Goal: Task Accomplishment & Management: Manage account settings

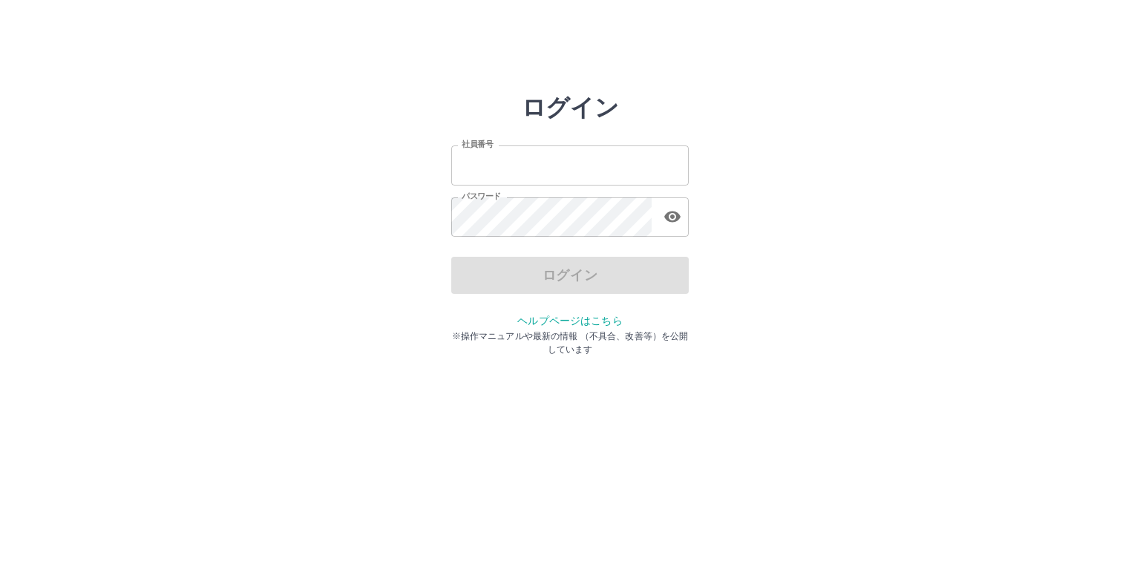
type input "*******"
click at [530, 284] on div "ログイン" at bounding box center [569, 275] width 237 height 37
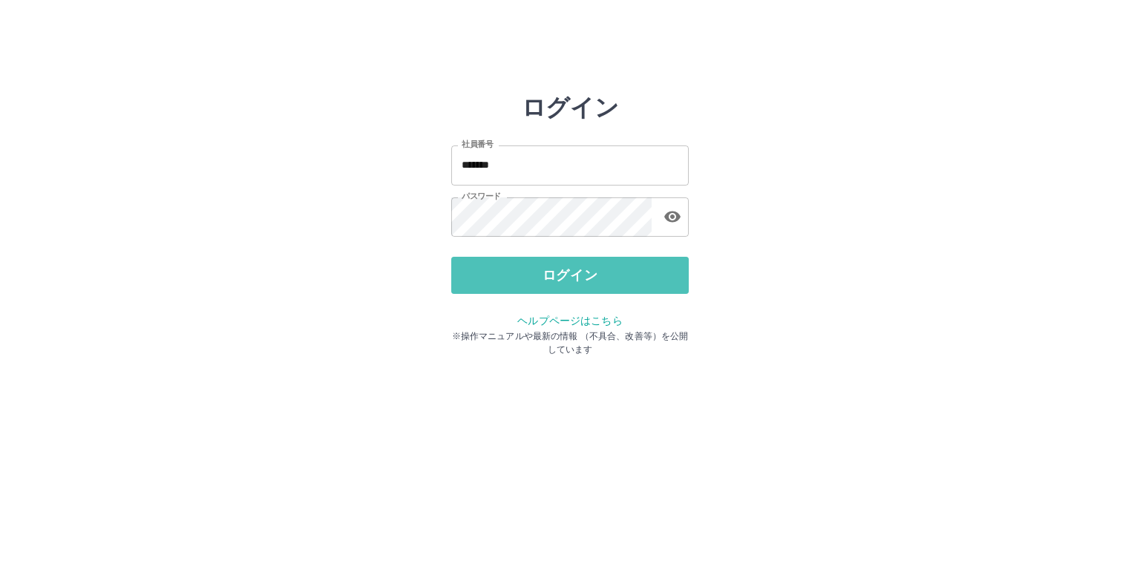
click at [530, 284] on button "ログイン" at bounding box center [569, 275] width 237 height 37
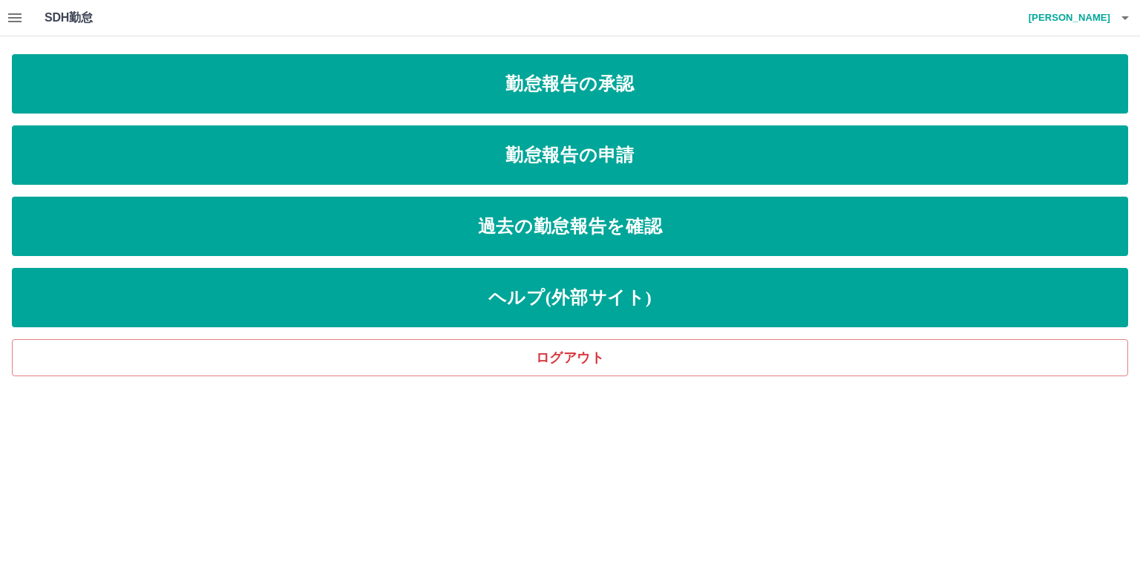
click at [21, 16] on icon "button" at bounding box center [15, 18] width 18 height 18
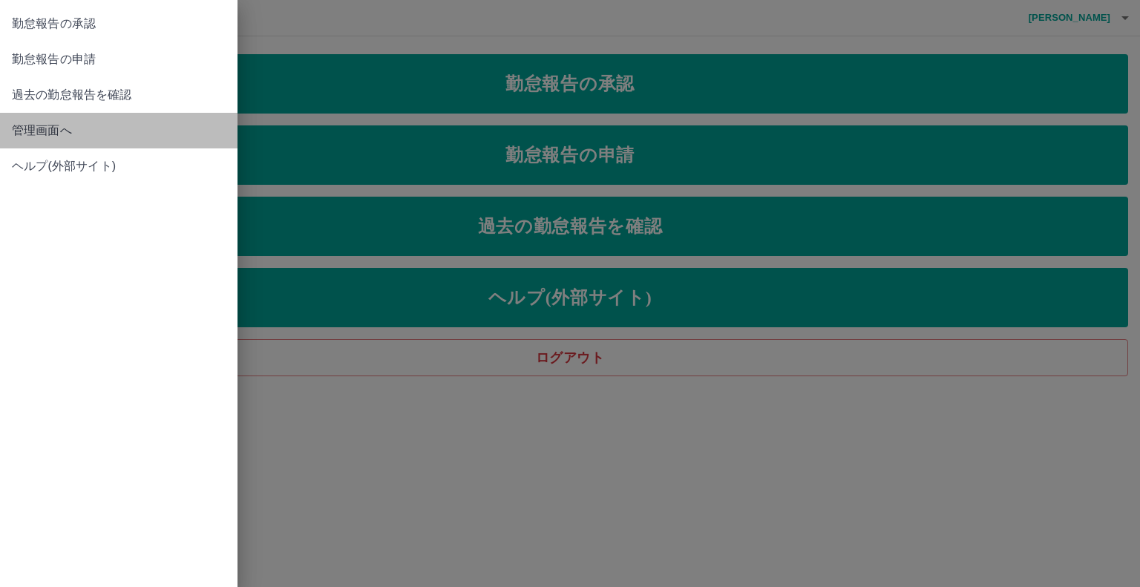
click at [27, 136] on span "管理画面へ" at bounding box center [119, 131] width 214 height 18
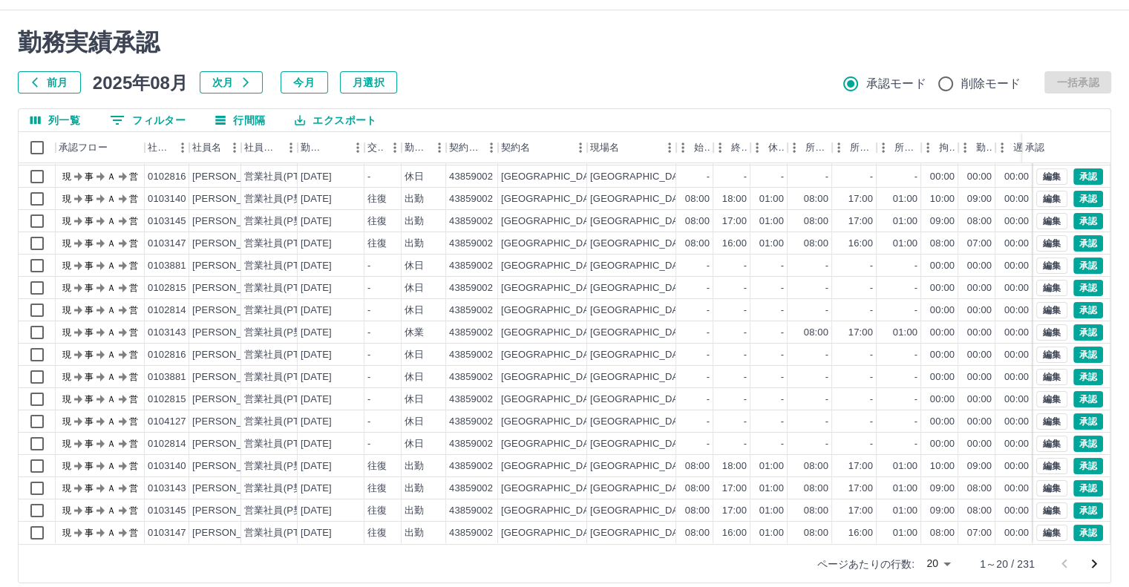
scroll to position [40, 0]
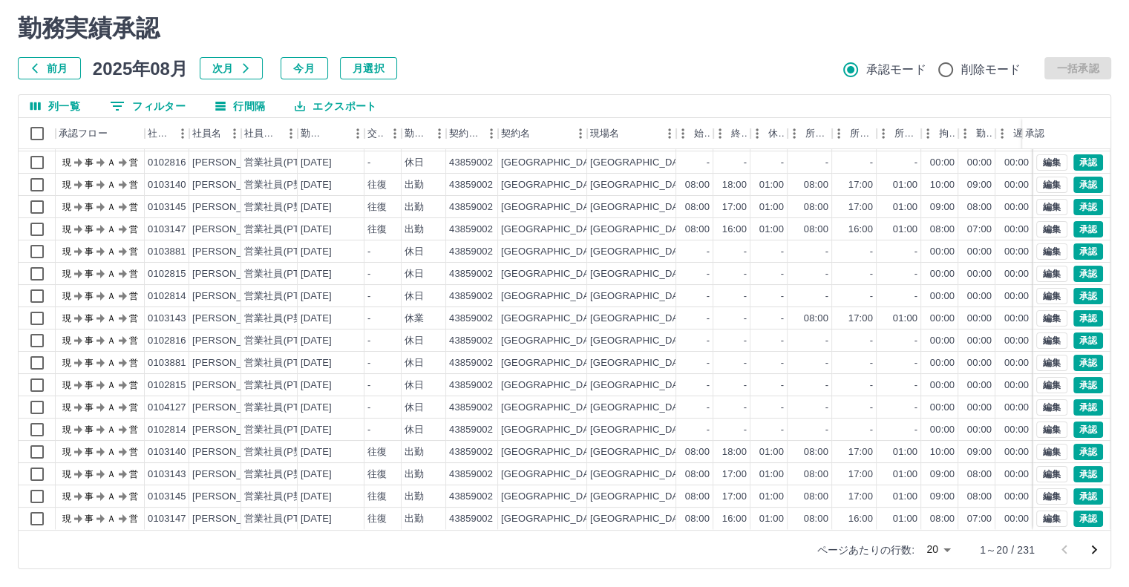
click at [945, 551] on body "SDH勤怠 [PERSON_NAME] 勤務実績承認 前月 [DATE] 次月 今月 月選択 承認モード 削除モード 一括承認 列一覧 0 フィルター 行間隔…" at bounding box center [564, 273] width 1129 height 627
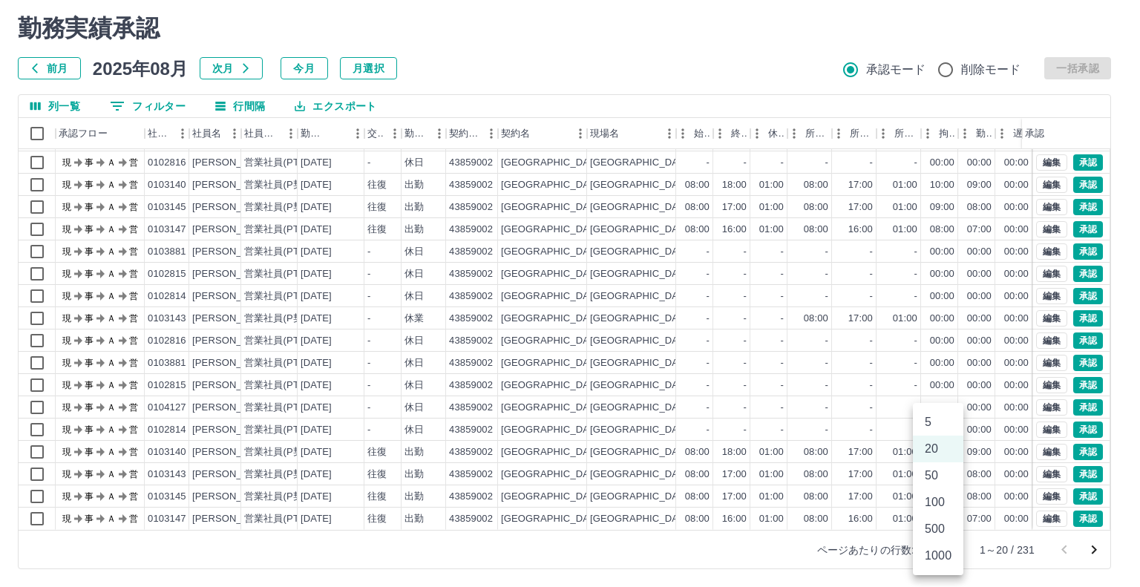
click at [943, 533] on li "500" at bounding box center [938, 529] width 50 height 27
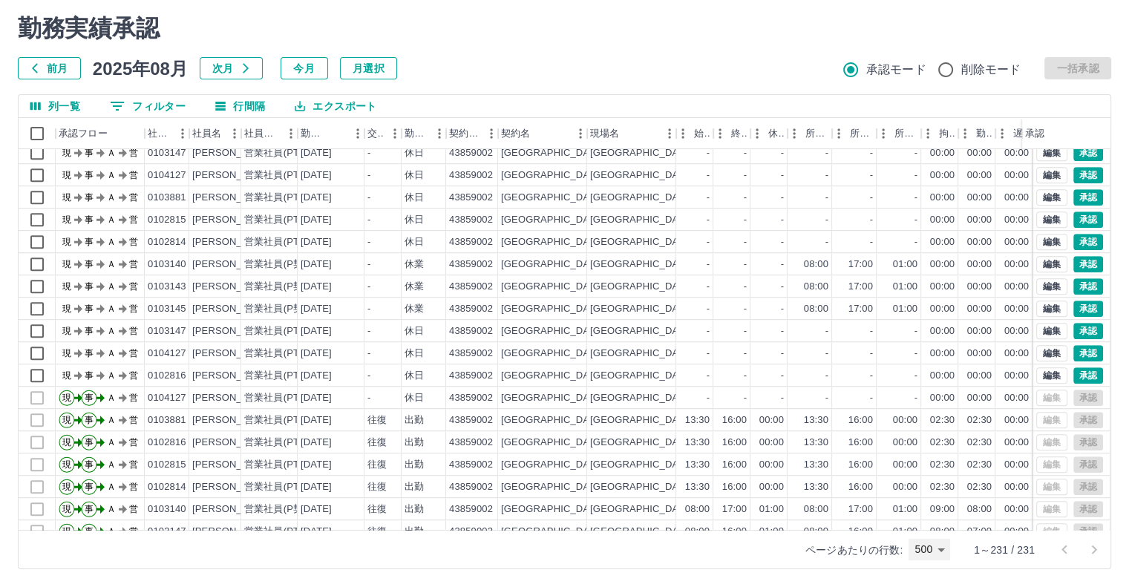
scroll to position [891, 0]
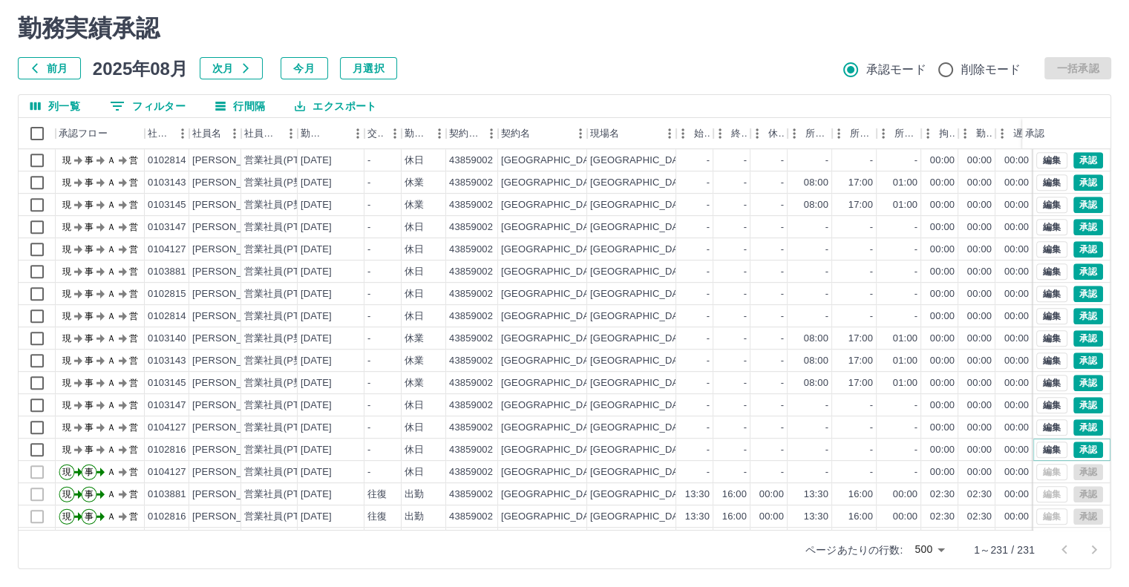
click at [1085, 454] on button "承認" at bounding box center [1088, 450] width 30 height 16
click at [1073, 423] on button "承認" at bounding box center [1088, 427] width 30 height 16
click at [1073, 405] on button "承認" at bounding box center [1088, 405] width 30 height 16
click at [1078, 378] on button "承認" at bounding box center [1088, 383] width 30 height 16
click at [1080, 361] on button "承認" at bounding box center [1088, 360] width 30 height 16
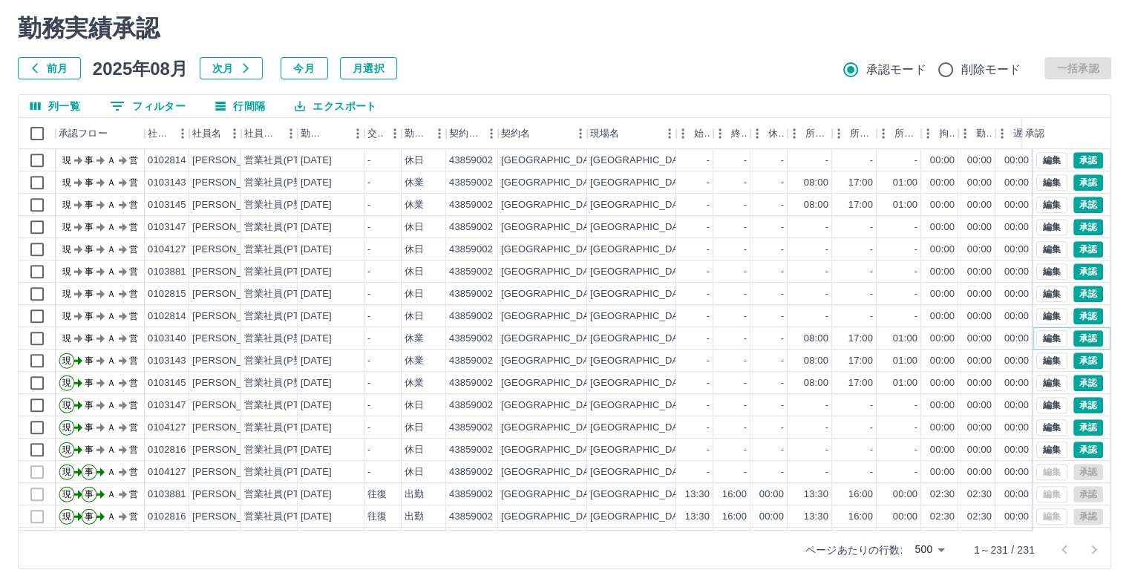
click at [1078, 345] on button "承認" at bounding box center [1088, 338] width 30 height 16
click at [1075, 319] on button "承認" at bounding box center [1088, 316] width 30 height 16
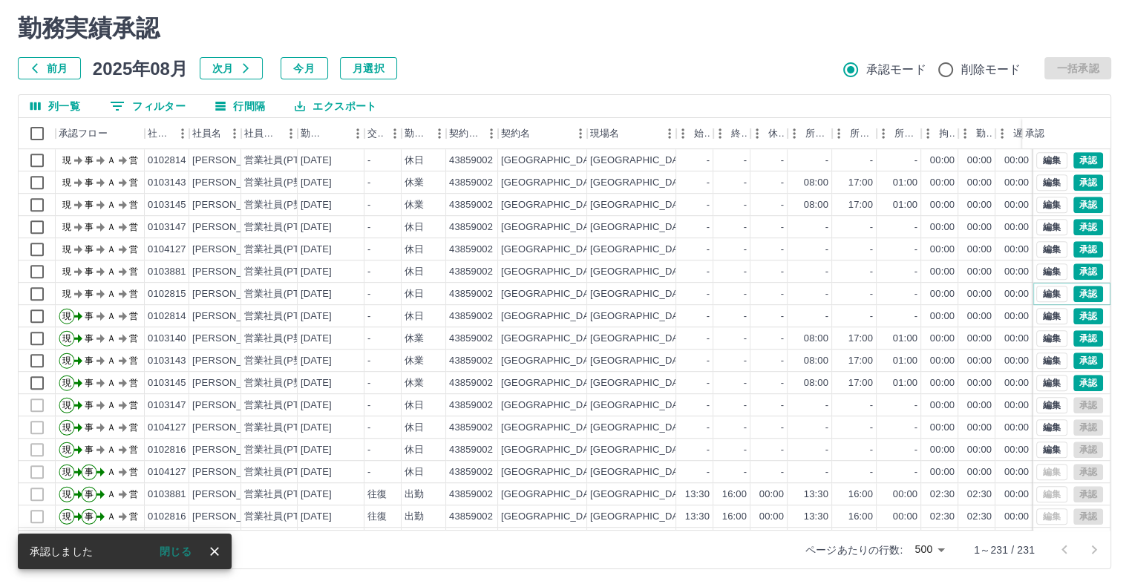
click at [1086, 296] on button "承認" at bounding box center [1088, 294] width 30 height 16
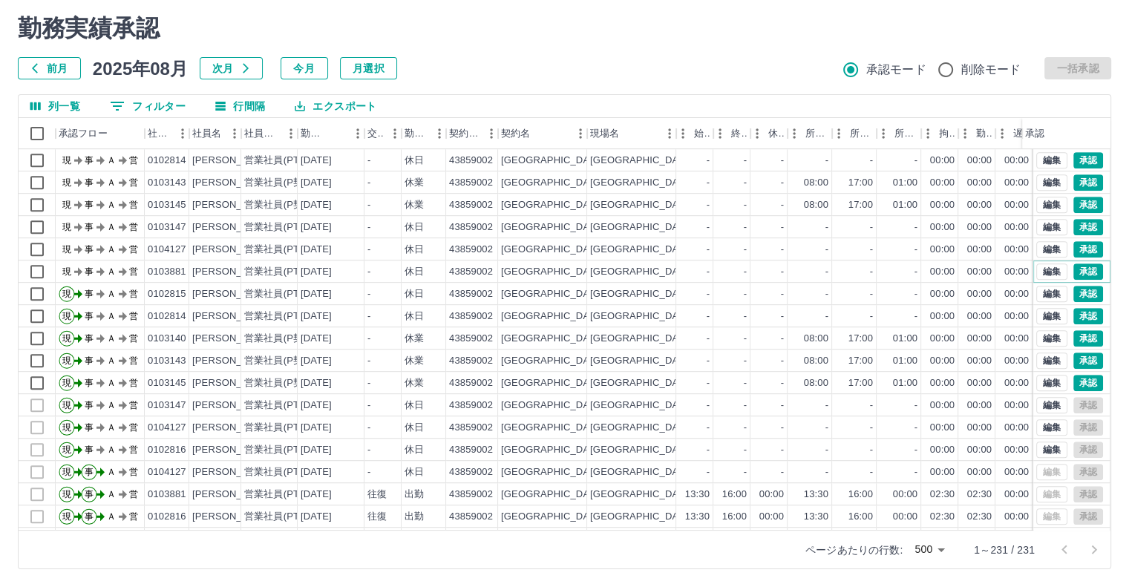
click at [1081, 267] on button "承認" at bounding box center [1088, 271] width 30 height 16
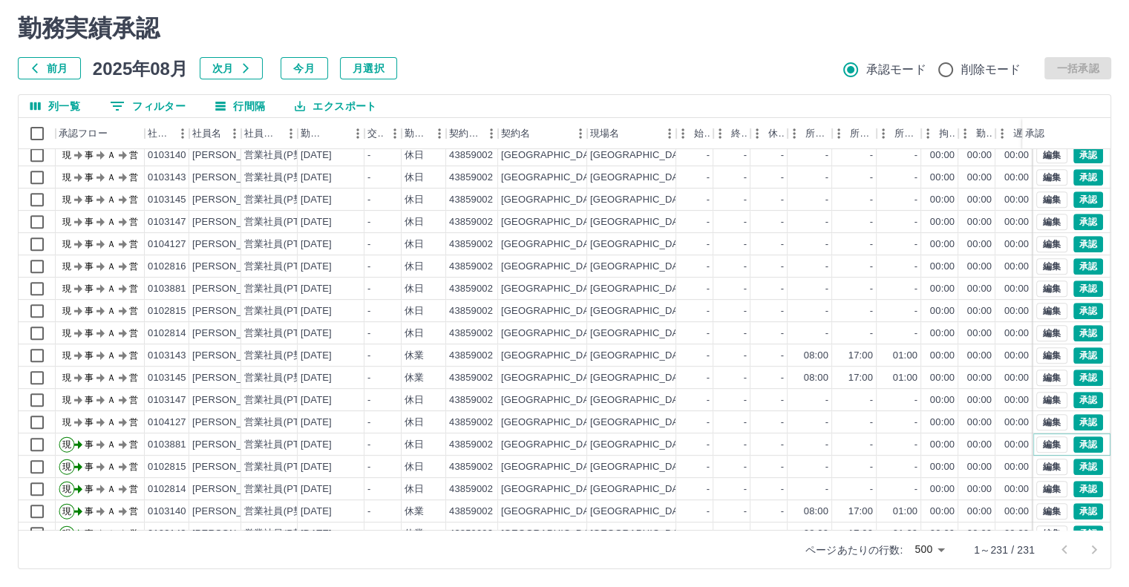
scroll to position [742, 0]
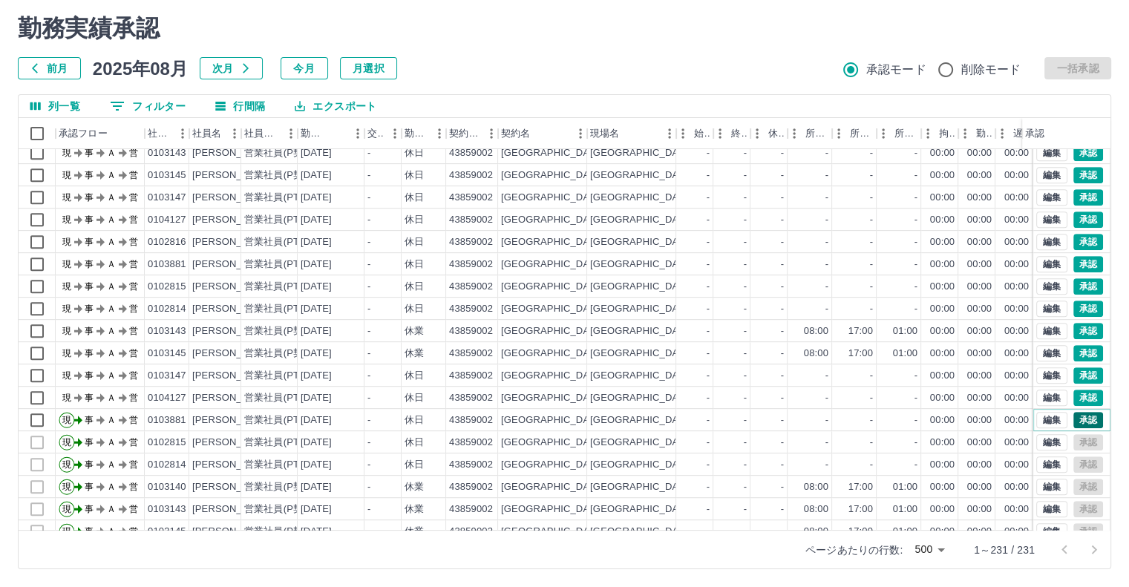
click at [1086, 426] on button "承認" at bounding box center [1088, 420] width 30 height 16
click at [1075, 401] on button "承認" at bounding box center [1088, 398] width 30 height 16
click at [1078, 377] on button "承認" at bounding box center [1088, 375] width 30 height 16
click at [1084, 347] on button "承認" at bounding box center [1088, 353] width 30 height 16
click at [1079, 329] on button "承認" at bounding box center [1088, 331] width 30 height 16
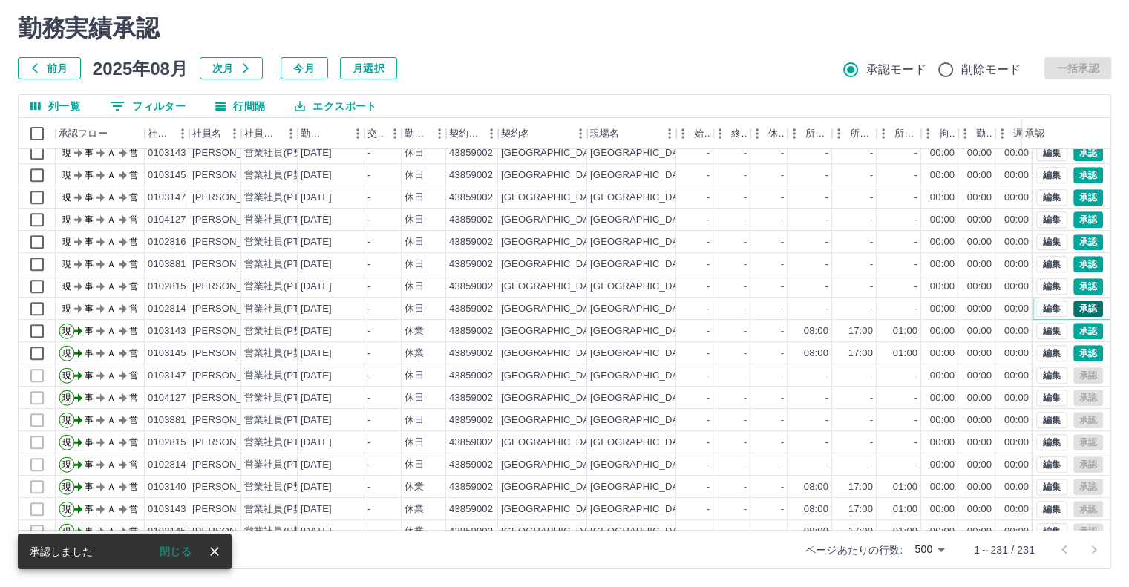
click at [1083, 312] on button "承認" at bounding box center [1088, 309] width 30 height 16
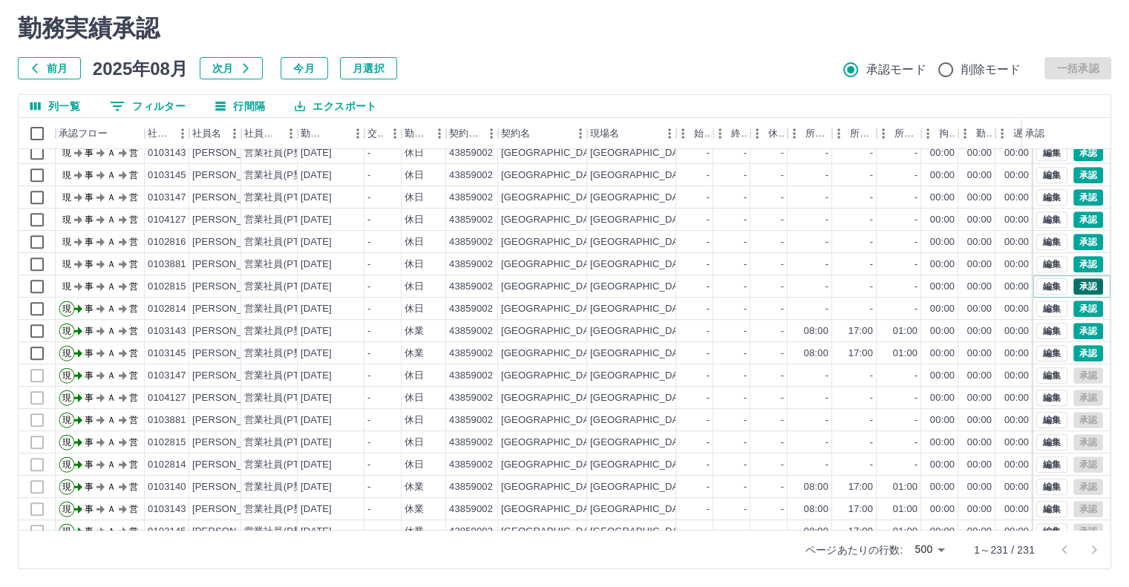
click at [1089, 288] on button "承認" at bounding box center [1088, 286] width 30 height 16
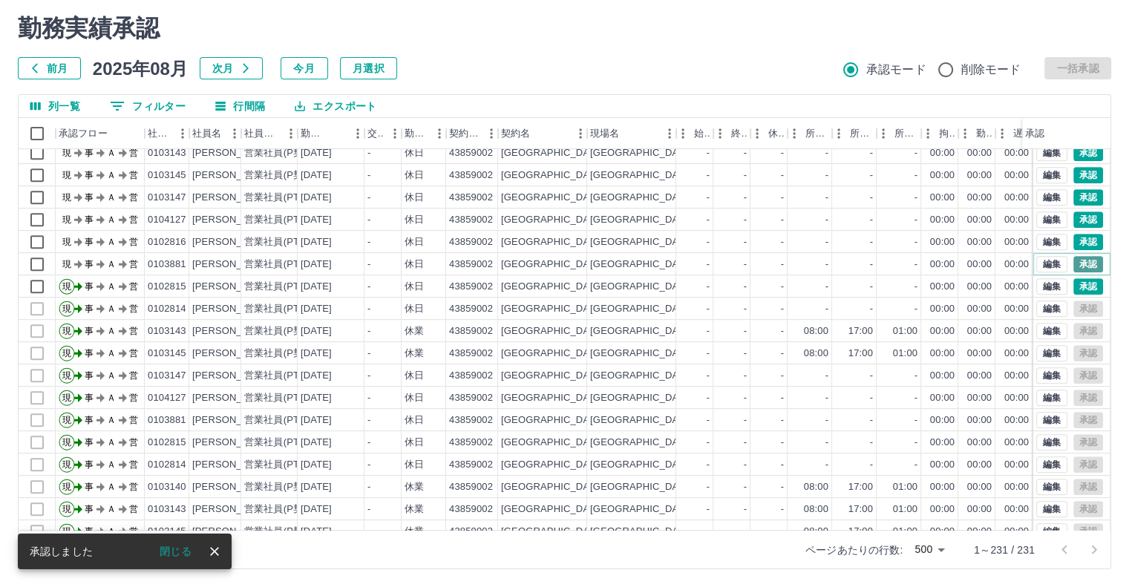
click at [1078, 267] on button "承認" at bounding box center [1088, 264] width 30 height 16
click at [1081, 242] on button "承認" at bounding box center [1088, 242] width 30 height 16
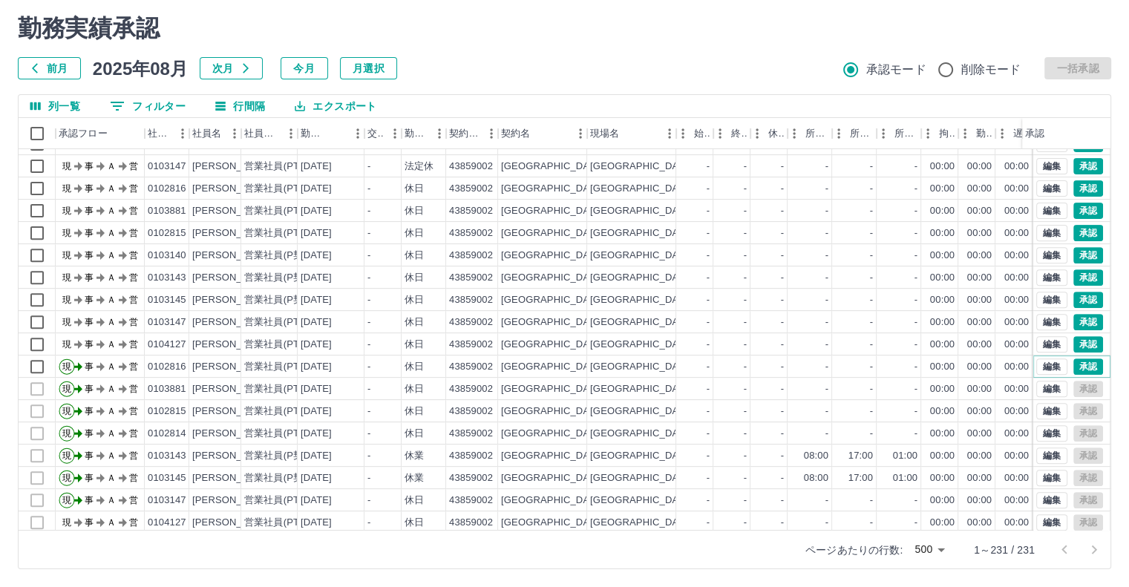
scroll to position [668, 0]
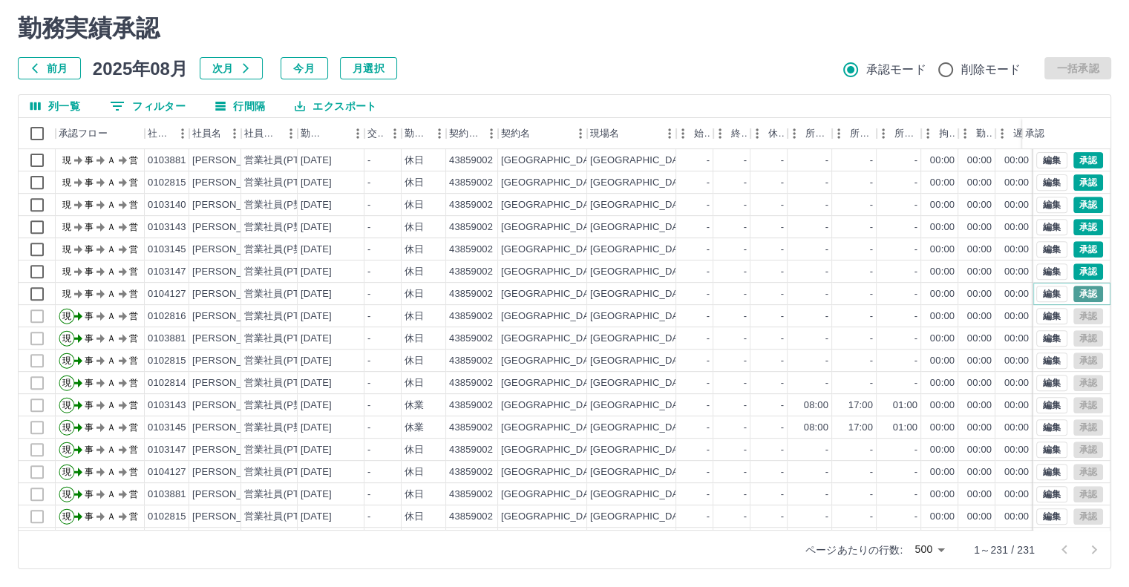
click at [1073, 294] on button "承認" at bounding box center [1088, 294] width 30 height 16
click at [1075, 277] on button "承認" at bounding box center [1088, 271] width 30 height 16
click at [1078, 248] on button "承認" at bounding box center [1088, 249] width 30 height 16
click at [1080, 222] on button "承認" at bounding box center [1088, 227] width 30 height 16
click at [1081, 206] on button "承認" at bounding box center [1088, 205] width 30 height 16
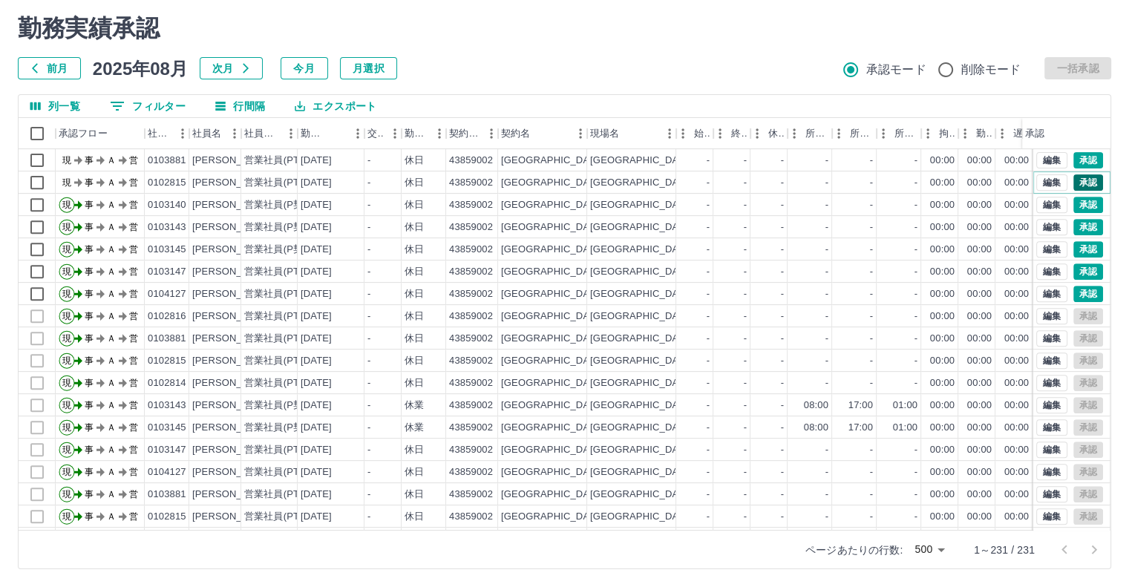
click at [1083, 188] on button "承認" at bounding box center [1088, 182] width 30 height 16
click at [1076, 158] on button "承認" at bounding box center [1088, 160] width 30 height 16
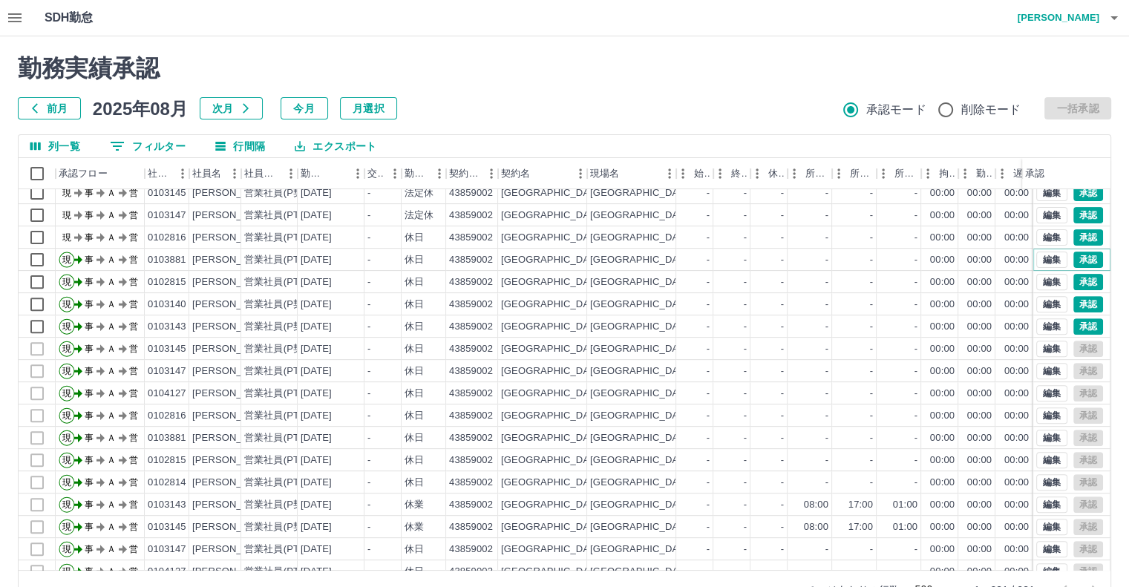
scroll to position [579, 0]
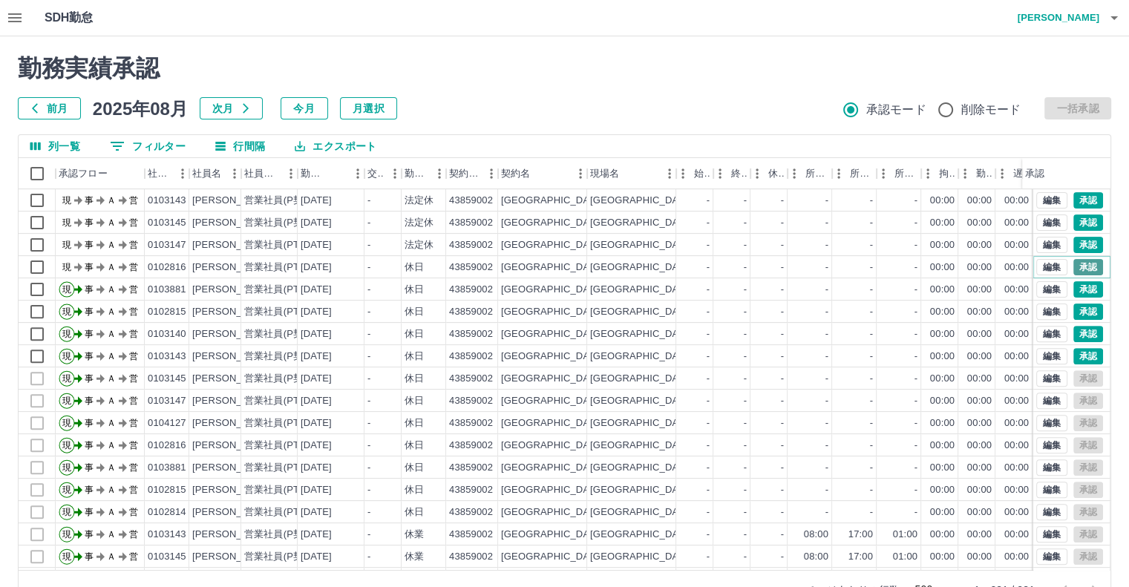
click at [1078, 260] on button "承認" at bounding box center [1088, 267] width 30 height 16
click at [1081, 263] on button "承認" at bounding box center [1088, 267] width 30 height 16
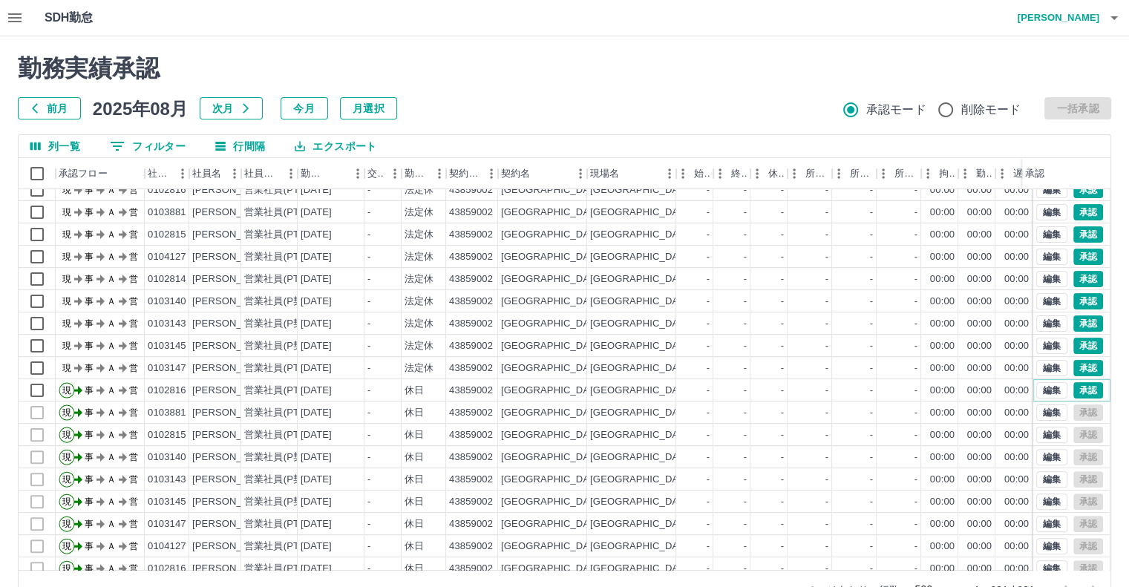
scroll to position [430, 0]
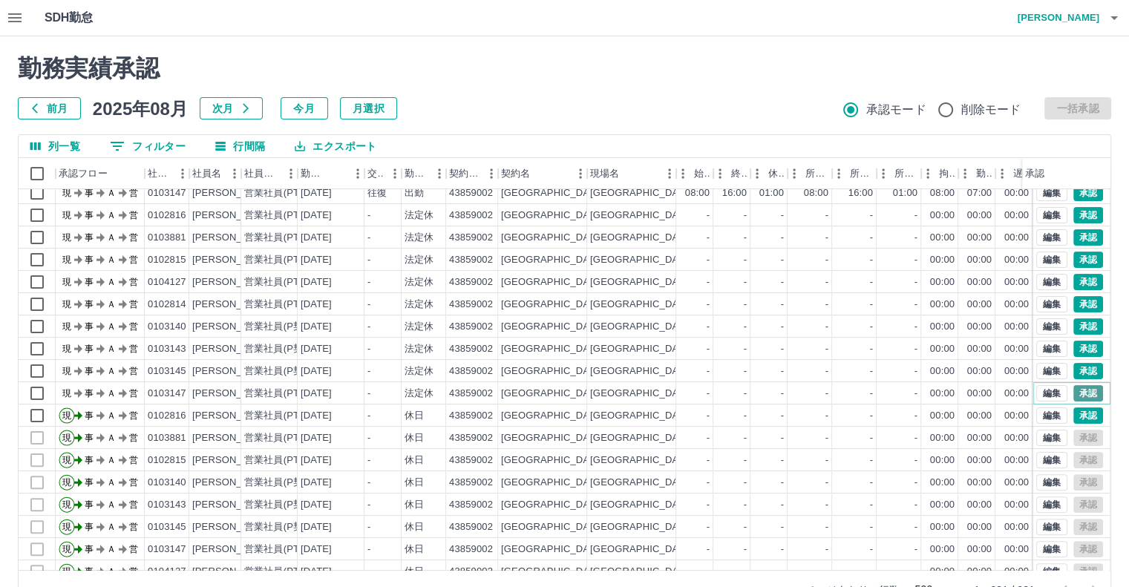
click at [1076, 390] on button "承認" at bounding box center [1088, 393] width 30 height 16
click at [1078, 373] on button "承認" at bounding box center [1088, 371] width 30 height 16
click at [1077, 347] on button "承認" at bounding box center [1088, 349] width 30 height 16
click at [1078, 321] on button "承認" at bounding box center [1088, 326] width 30 height 16
click at [1078, 303] on button "承認" at bounding box center [1088, 304] width 30 height 16
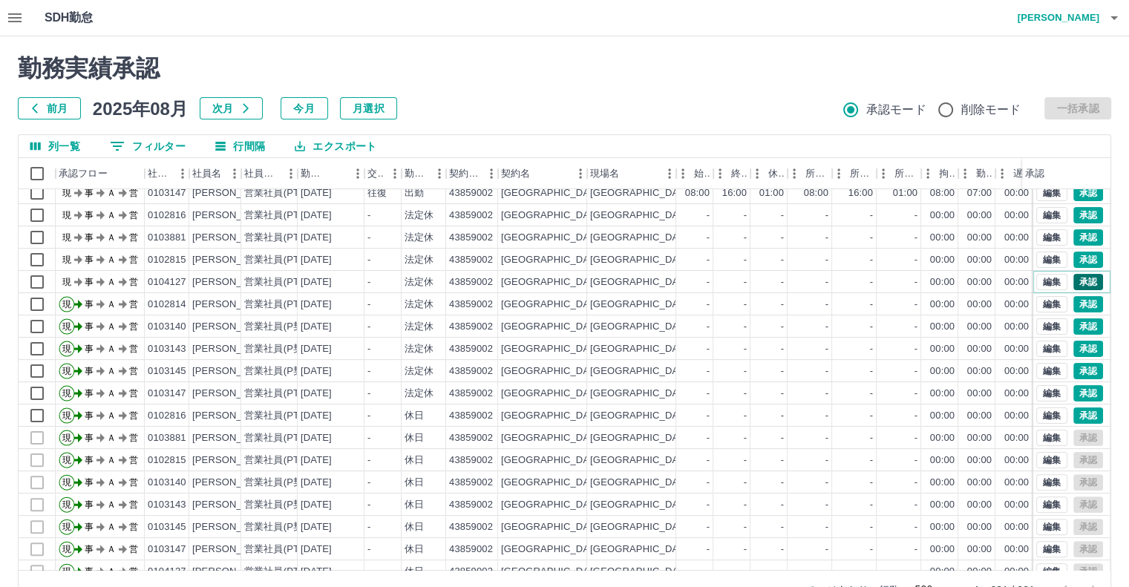
click at [1073, 284] on button "承認" at bounding box center [1088, 282] width 30 height 16
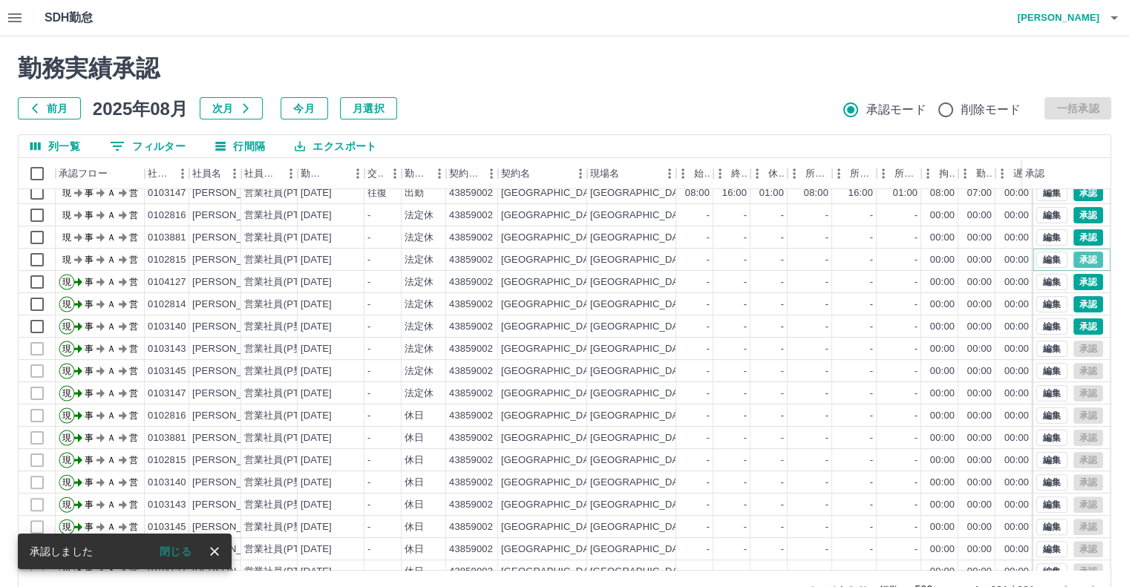
click at [1074, 263] on button "承認" at bounding box center [1088, 260] width 30 height 16
click at [1081, 225] on div "編集 承認" at bounding box center [1071, 215] width 77 height 22
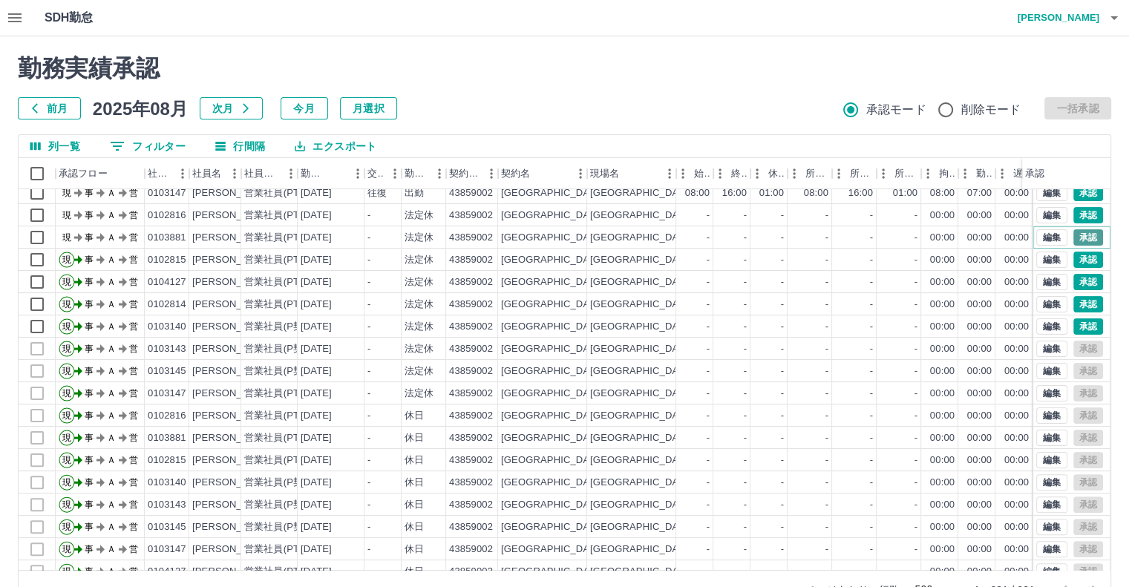
click at [1081, 236] on button "承認" at bounding box center [1088, 237] width 30 height 16
click at [1080, 218] on button "承認" at bounding box center [1088, 215] width 30 height 16
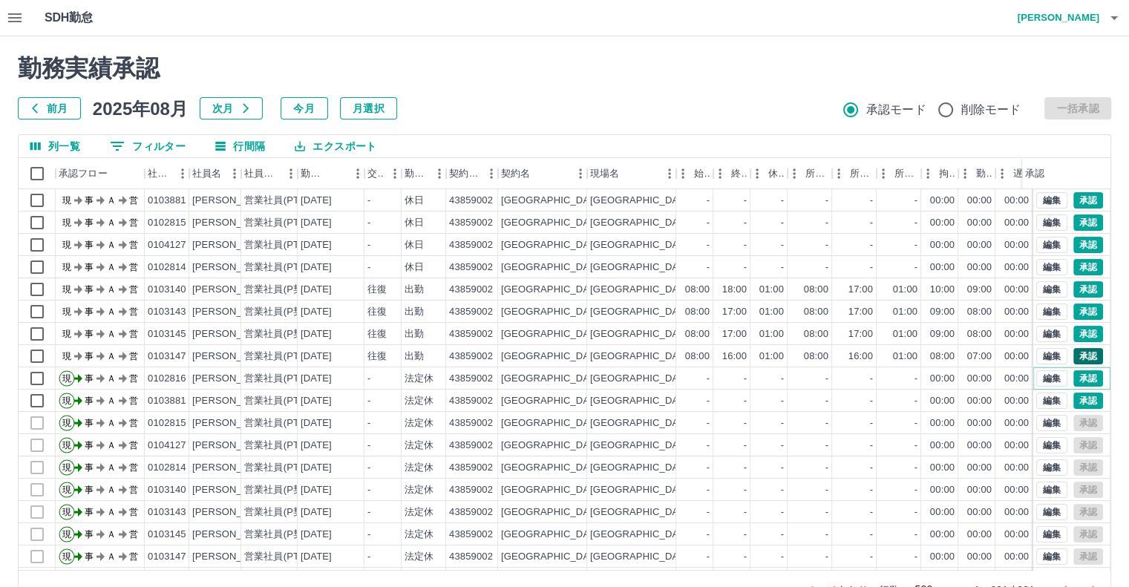
scroll to position [208, 0]
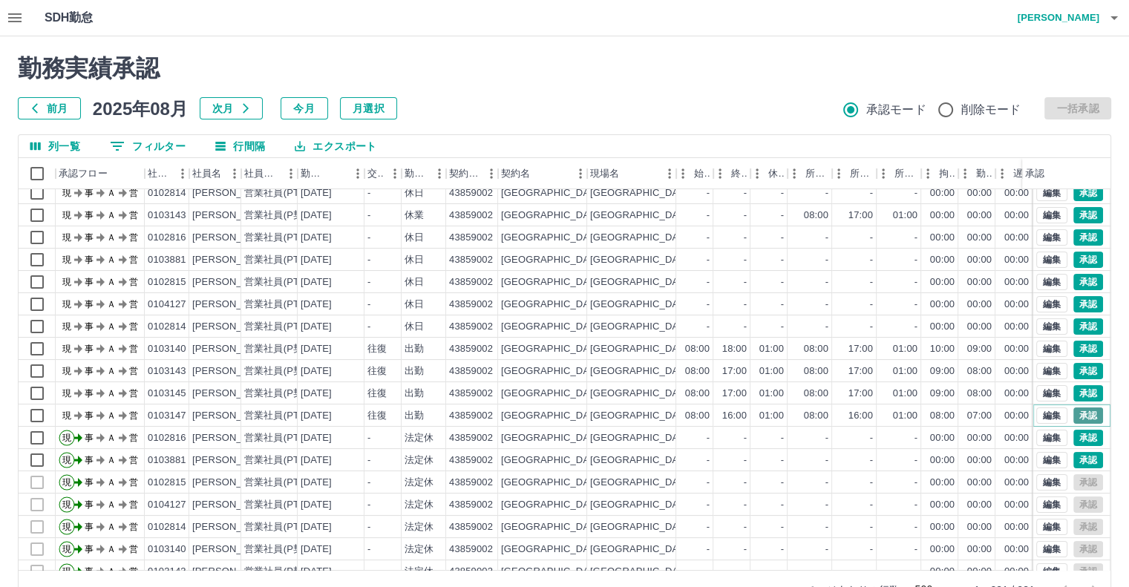
click at [1086, 415] on button "承認" at bounding box center [1088, 415] width 30 height 16
click at [1083, 395] on div at bounding box center [564, 293] width 1129 height 587
click at [1076, 373] on button "承認" at bounding box center [1088, 371] width 30 height 16
click at [1082, 356] on button "承認" at bounding box center [1088, 349] width 30 height 16
click at [1078, 327] on button "承認" at bounding box center [1088, 326] width 30 height 16
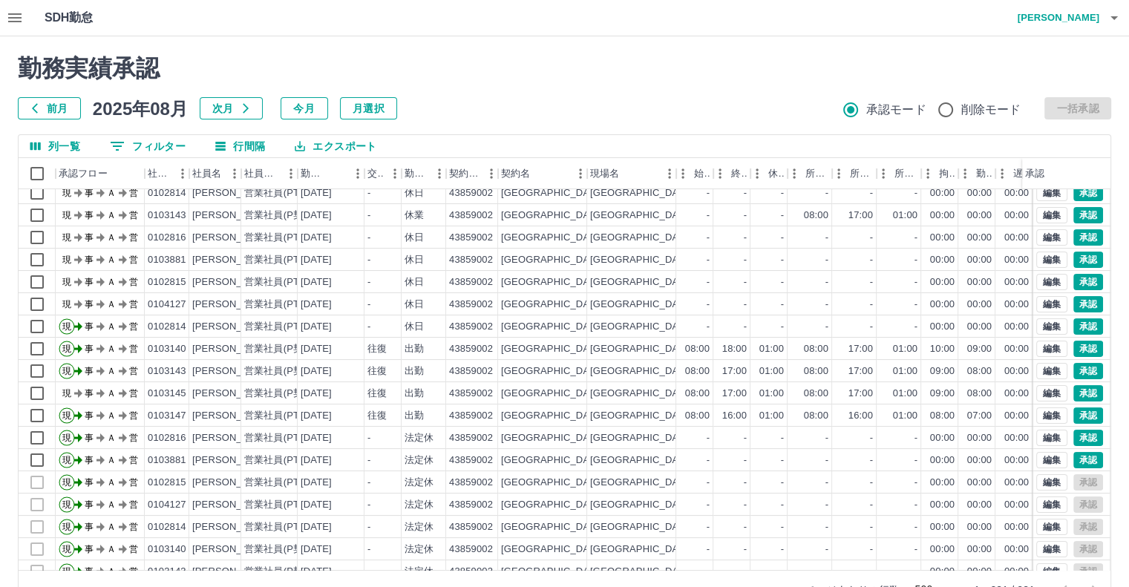
click at [1081, 309] on div "勤務実績承認 前月 [DATE] 次月 今月 月選択 承認モード 削除モード 一括承認 列一覧 0 フィルター 行間隔 エクスポート 承認フロー 社員番号 社…" at bounding box center [564, 331] width 1129 height 591
click at [1086, 281] on button "承認" at bounding box center [1088, 282] width 30 height 16
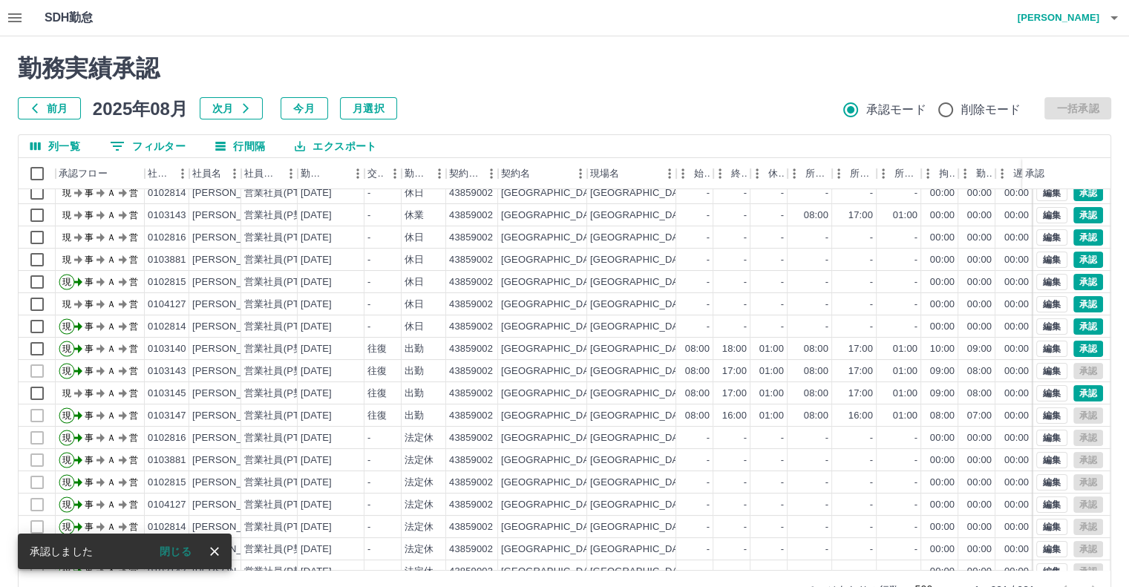
click at [1079, 257] on div "勤務実績承認 前月 [DATE] 次月 今月 月選択 承認モード 削除モード 一括承認 列一覧 0 フィルター 行間隔 エクスポート 承認フロー 社員番号 社…" at bounding box center [564, 331] width 1129 height 591
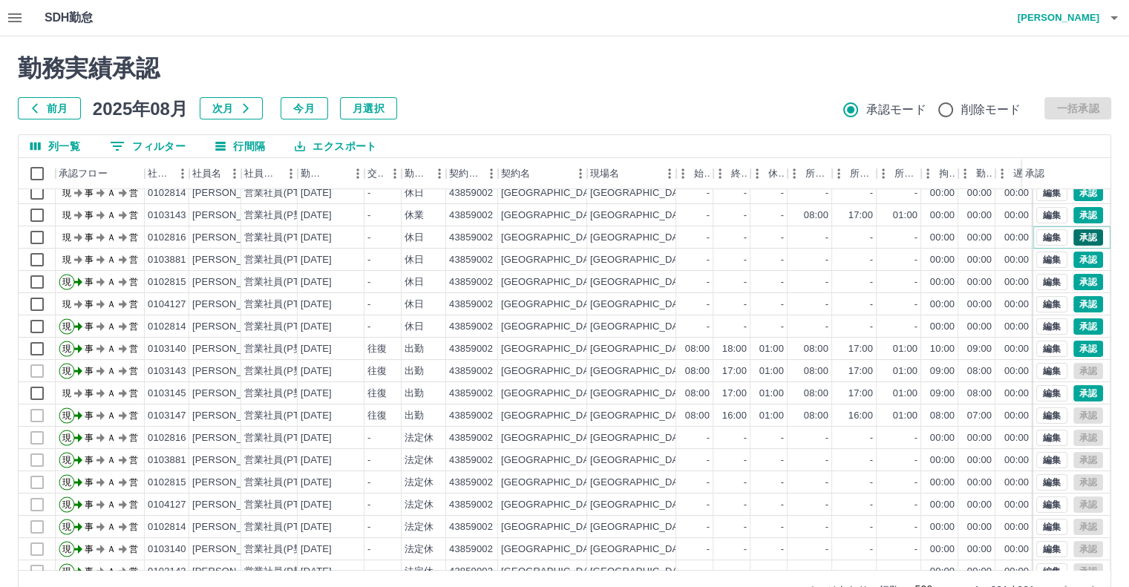
click at [1075, 243] on button "承認" at bounding box center [1088, 237] width 30 height 16
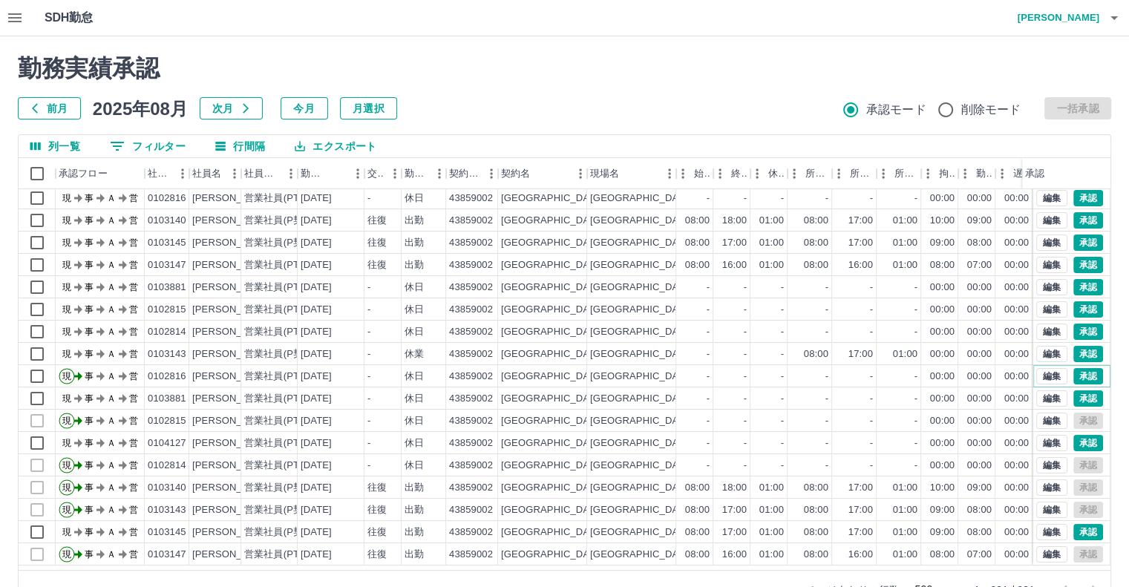
scroll to position [148, 0]
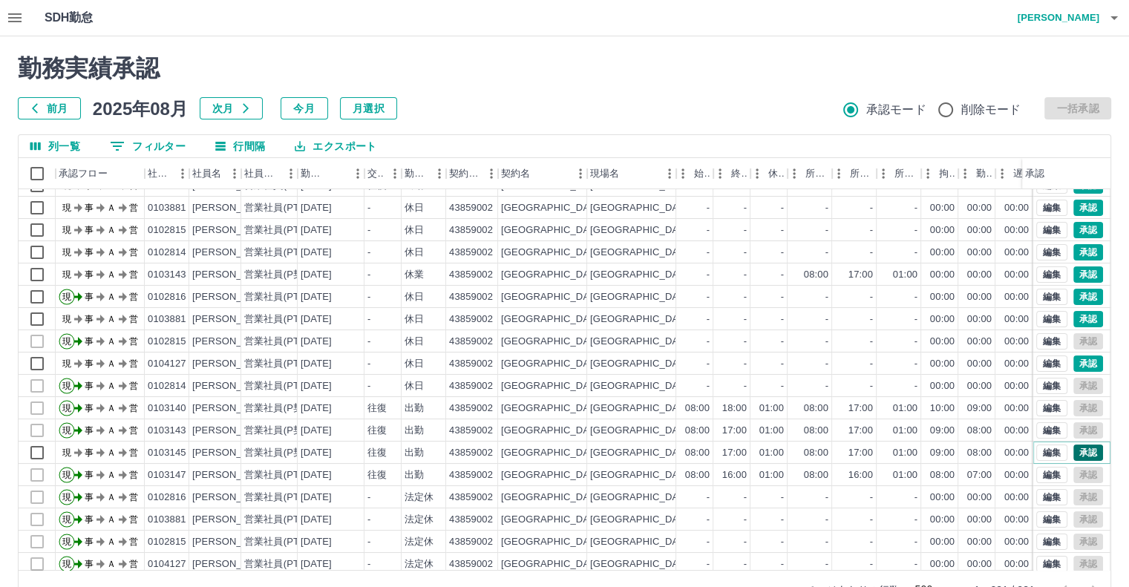
click at [1075, 450] on button "承認" at bounding box center [1088, 453] width 30 height 16
click at [1084, 358] on button "承認" at bounding box center [1088, 363] width 30 height 16
click at [1074, 322] on button "承認" at bounding box center [1088, 319] width 30 height 16
click at [1083, 293] on button "承認" at bounding box center [1088, 297] width 30 height 16
click at [1081, 317] on button "承認" at bounding box center [1088, 319] width 30 height 16
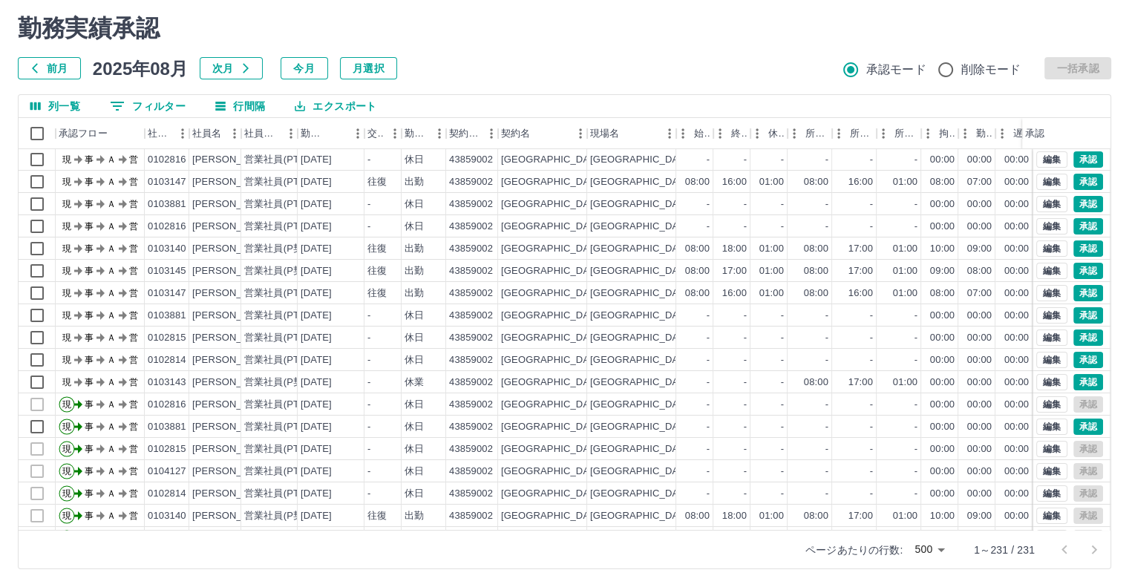
scroll to position [0, 0]
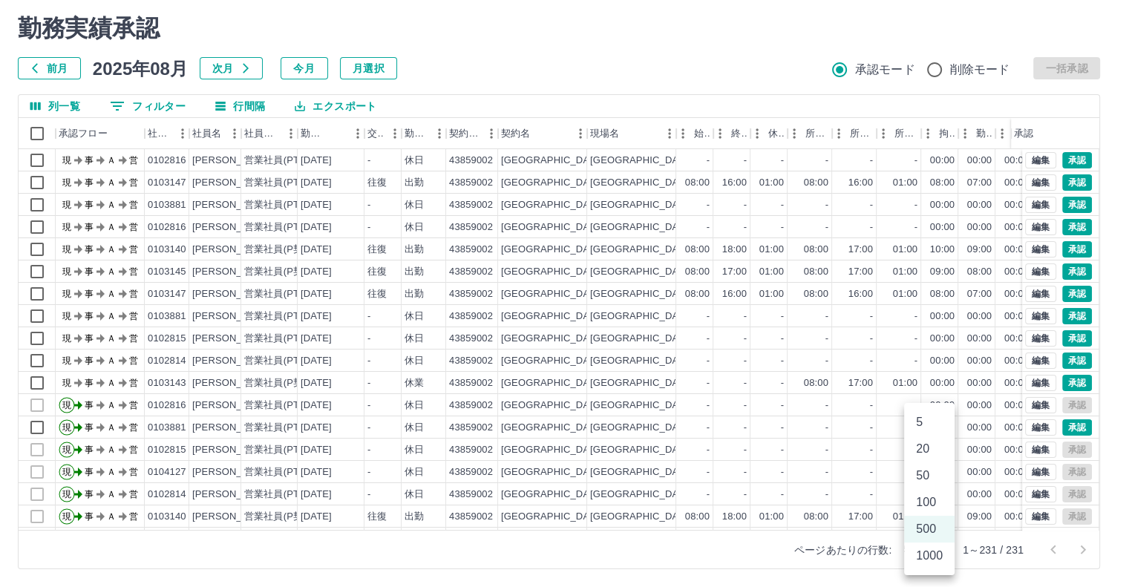
click at [937, 545] on body "SDH勤怠 [PERSON_NAME] 承認権限がありません 勤務実績承認 前月 [DATE] 次月 今月 月選択 承認モード 削除モード 一括承認 列一覧 …" at bounding box center [564, 273] width 1129 height 627
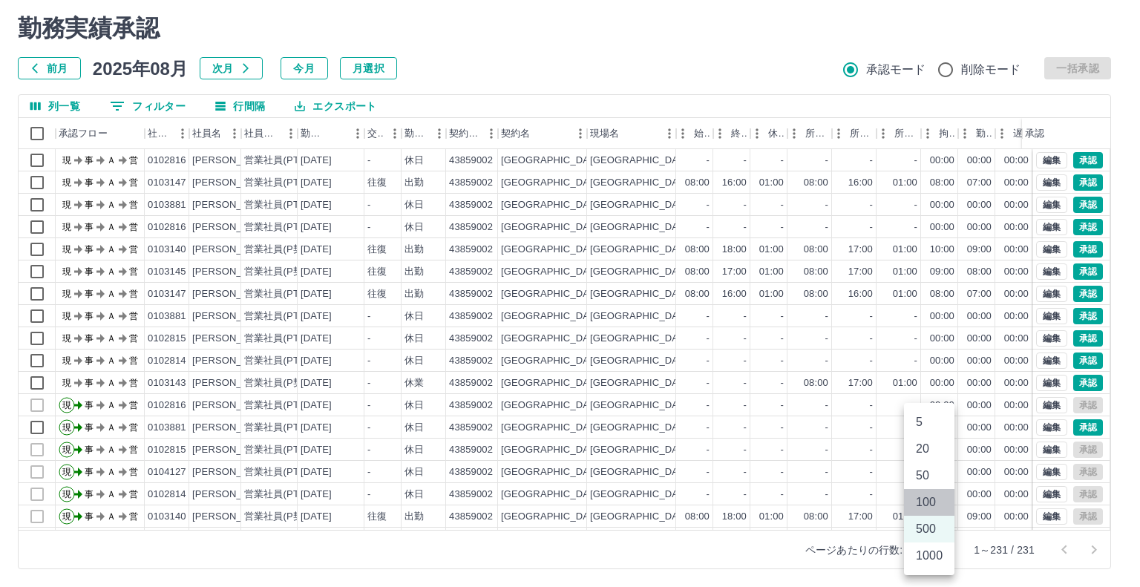
click at [933, 503] on li "100" at bounding box center [929, 502] width 50 height 27
type input "***"
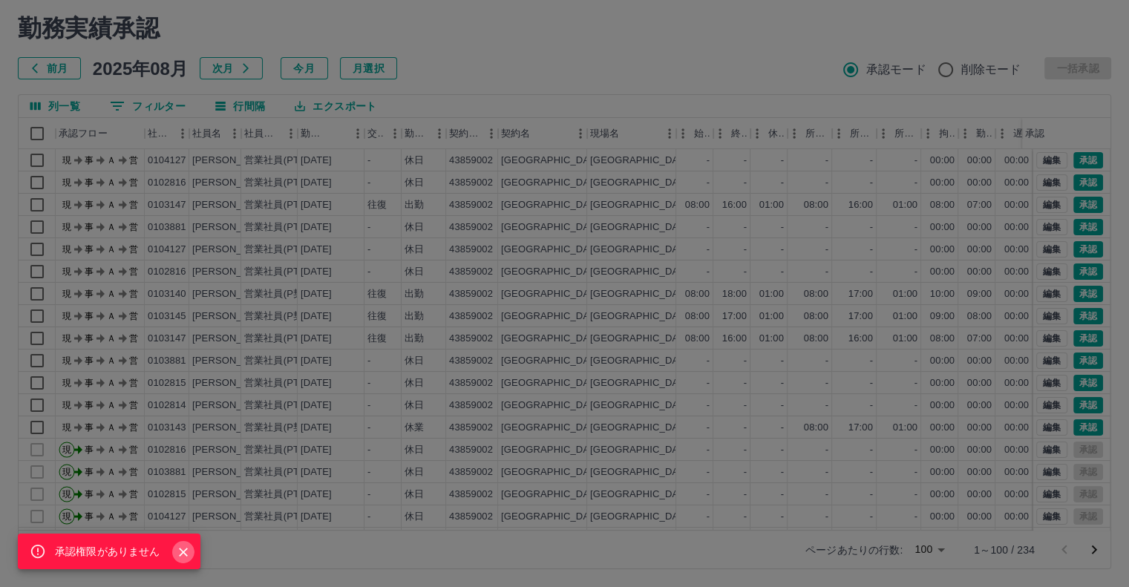
click at [186, 548] on icon "Close" at bounding box center [183, 552] width 9 height 9
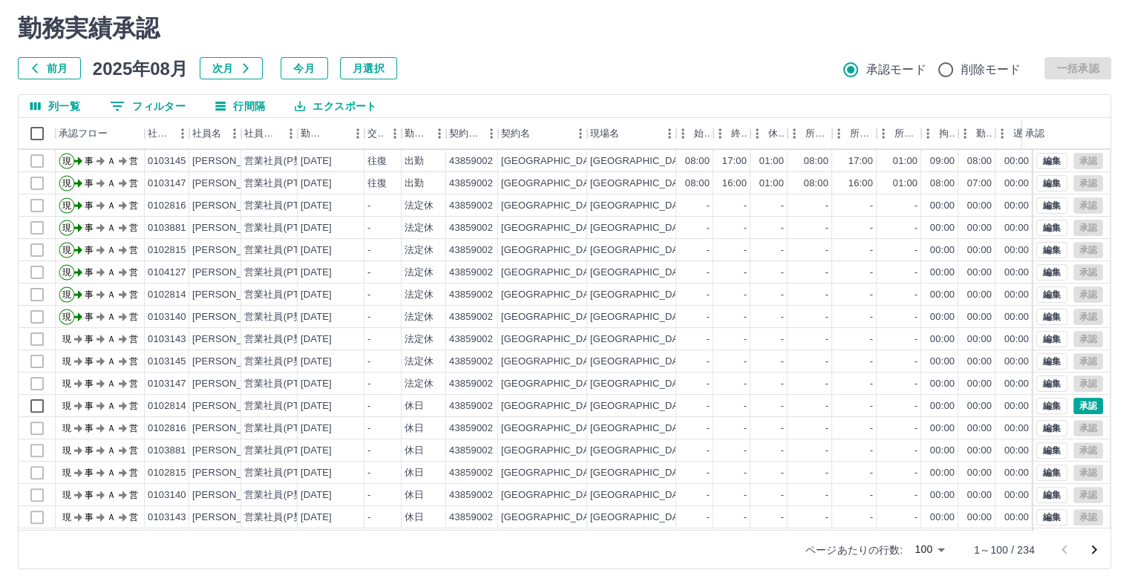
scroll to position [445, 0]
click at [1083, 403] on button "承認" at bounding box center [1088, 405] width 30 height 16
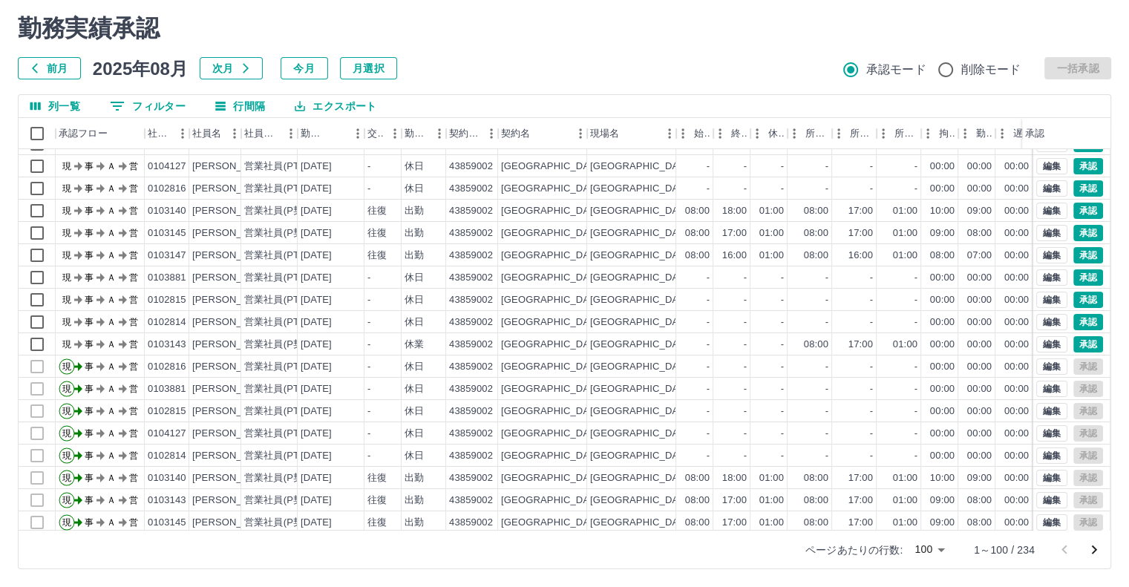
scroll to position [74, 0]
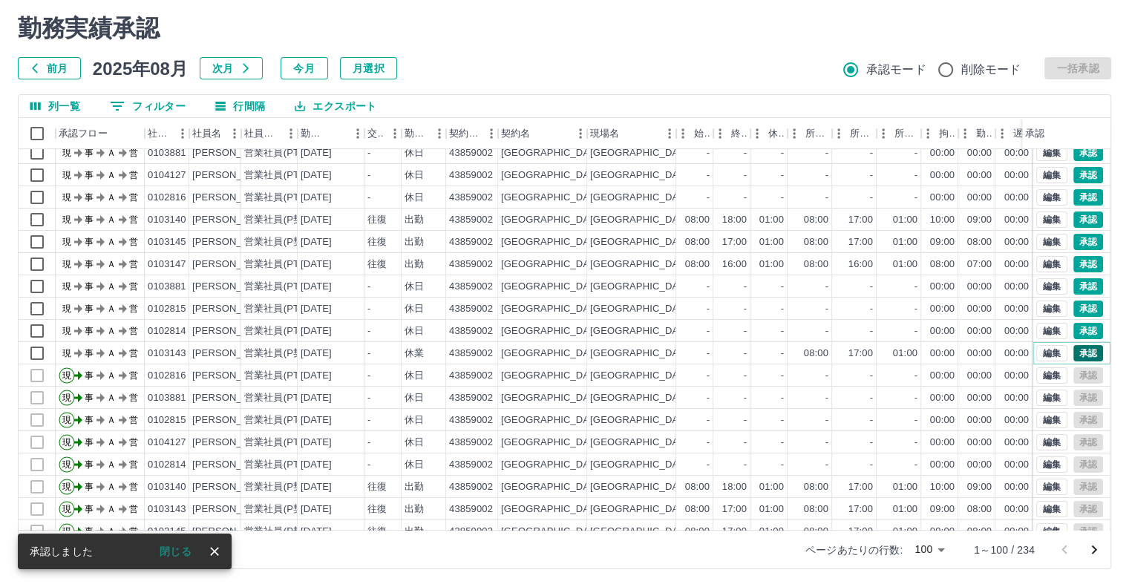
click at [1078, 350] on button "承認" at bounding box center [1088, 353] width 30 height 16
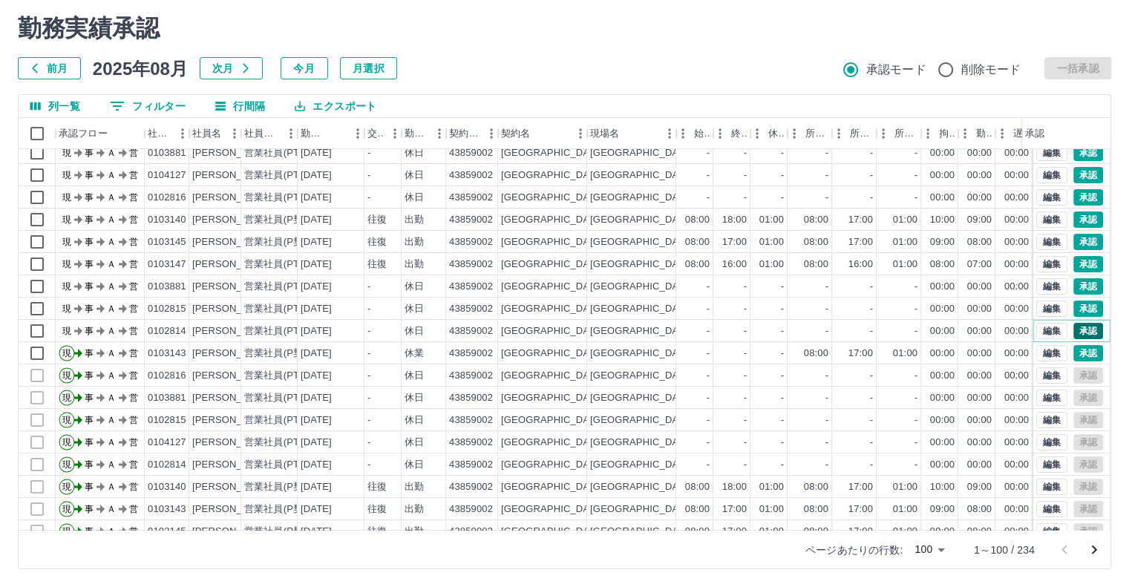
click at [1078, 332] on button "承認" at bounding box center [1088, 331] width 30 height 16
click at [1077, 307] on button "承認" at bounding box center [1088, 309] width 30 height 16
click at [1078, 282] on button "承認" at bounding box center [1088, 286] width 30 height 16
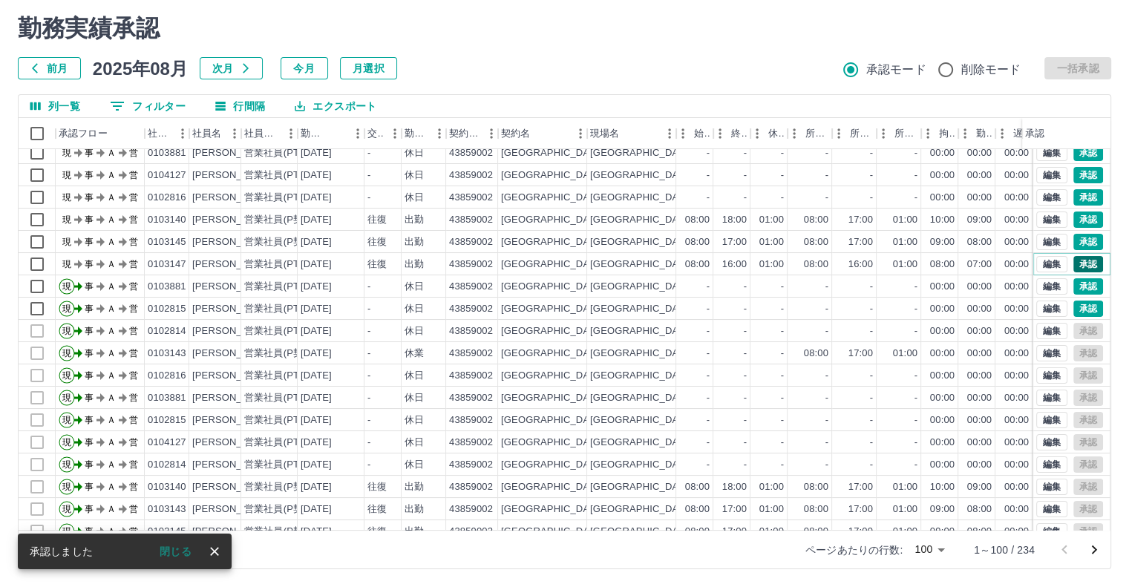
click at [1080, 261] on button "承認" at bounding box center [1088, 264] width 30 height 16
click at [1081, 237] on button "承認" at bounding box center [1088, 242] width 30 height 16
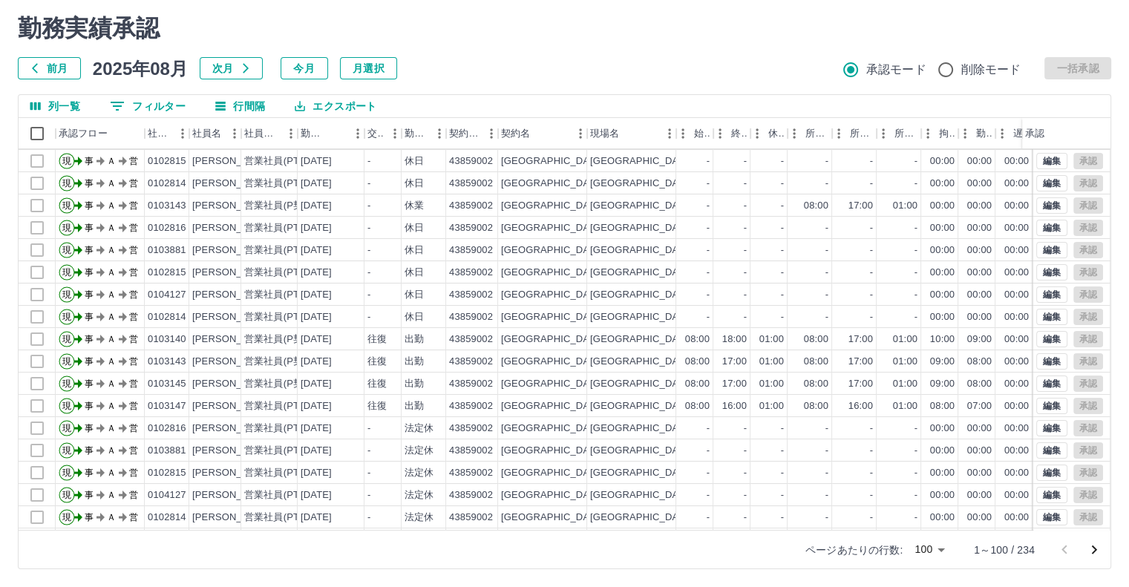
scroll to position [223, 0]
click at [1038, 335] on button "編集" at bounding box center [1051, 338] width 31 height 16
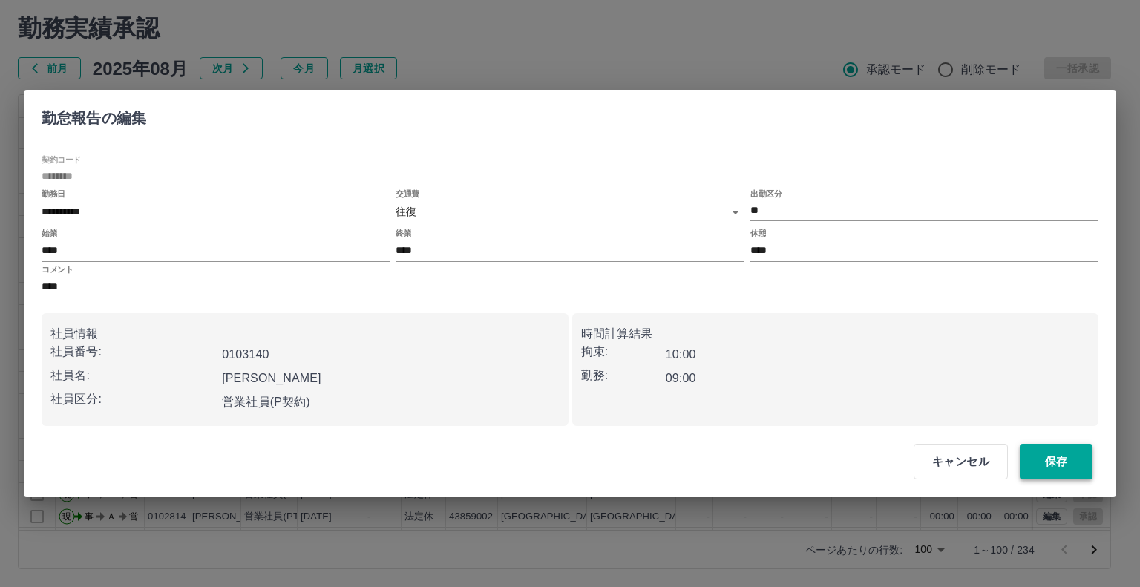
click at [1049, 460] on button "保存" at bounding box center [1056, 462] width 73 height 36
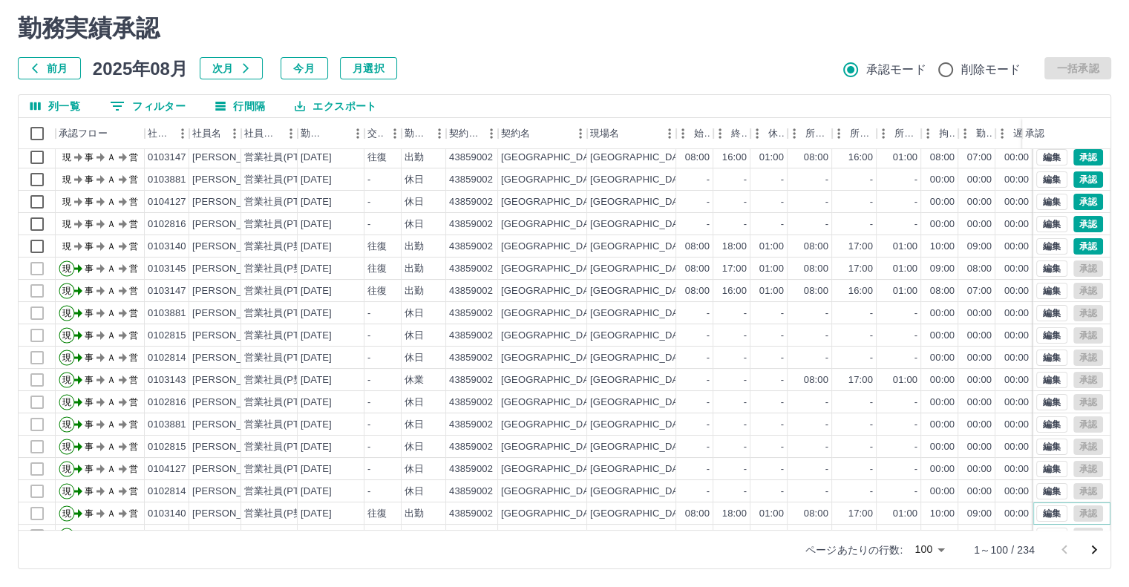
scroll to position [0, 0]
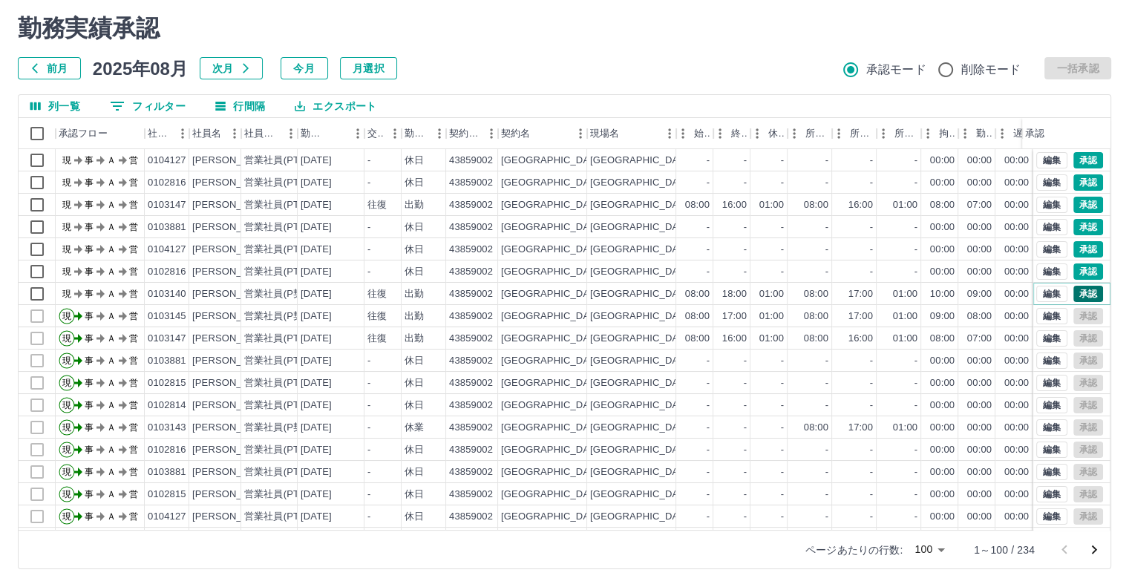
click at [1074, 296] on button "承認" at bounding box center [1088, 294] width 30 height 16
click at [1074, 272] on button "承認" at bounding box center [1088, 271] width 30 height 16
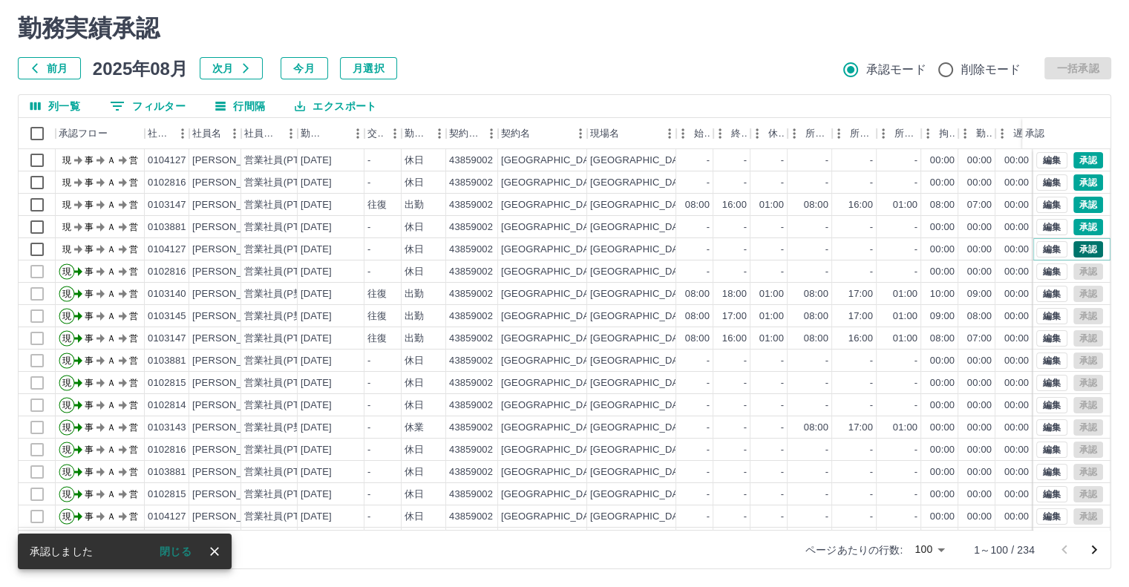
click at [1078, 256] on button "承認" at bounding box center [1088, 249] width 30 height 16
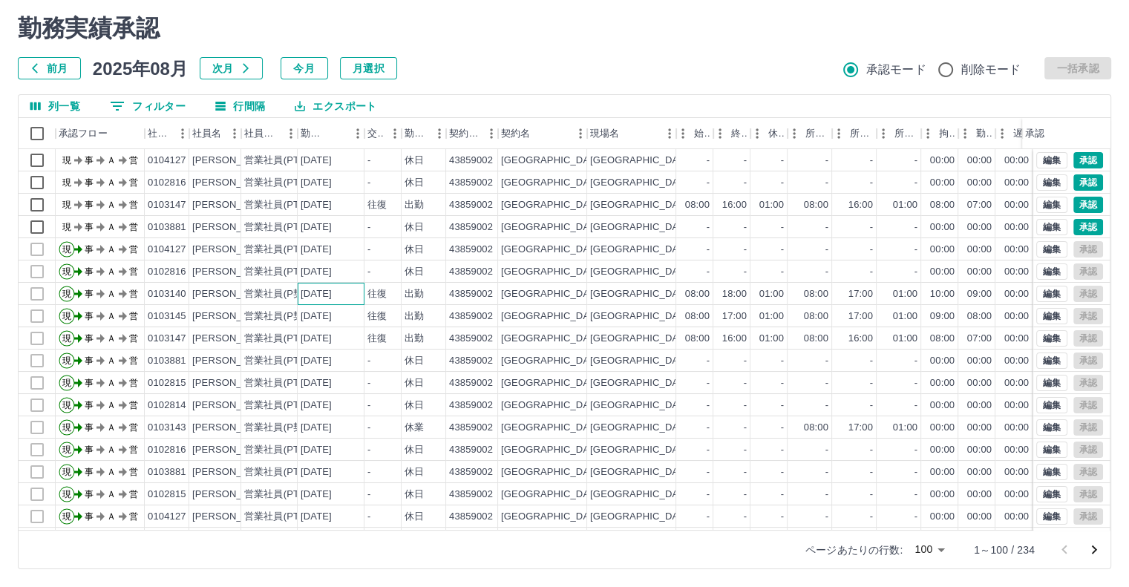
click at [332, 301] on div "[DATE]" at bounding box center [331, 294] width 67 height 22
